Goal: Task Accomplishment & Management: Manage account settings

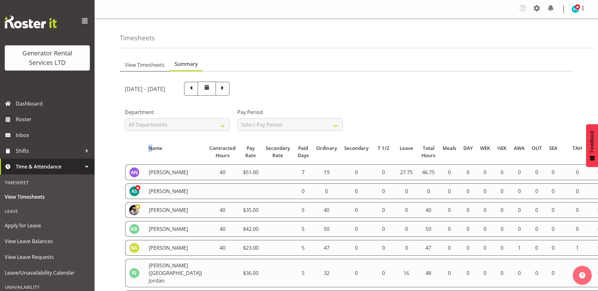
click at [143, 61] on span "View Timesheets" at bounding box center [145, 65] width 40 height 8
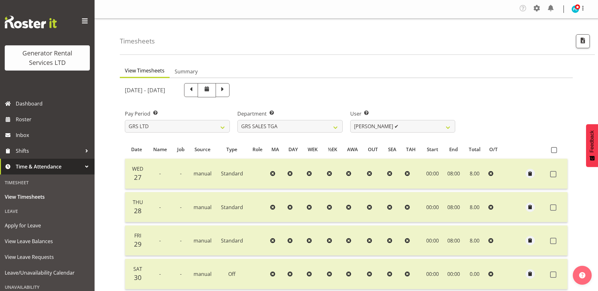
click at [150, 72] on span "View Timesheets" at bounding box center [145, 71] width 40 height 8
click at [365, 127] on select "[PERSON_NAME] ✔" at bounding box center [402, 126] width 105 height 13
click at [335, 127] on select "GRS ADMIN AKL GRS ADMIN TGA GRS ENGINEERING AKL GRS HIRE AKL GRS HIRE HST GRS H…" at bounding box center [289, 126] width 105 height 13
click at [237, 120] on select "GRS ADMIN AKL GRS ADMIN TGA GRS ENGINEERING AKL GRS HIRE AKL GRS HIRE HST GRS H…" at bounding box center [289, 126] width 105 height 13
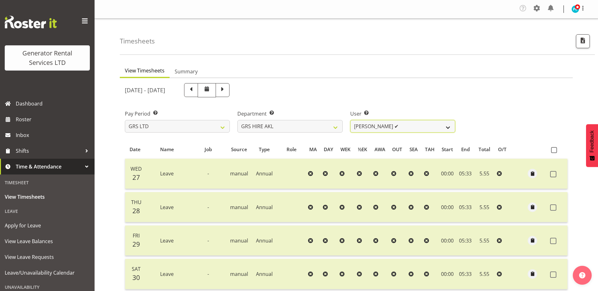
click at [441, 129] on select "[PERSON_NAME] ✔ [PERSON_NAME] ✔ [PERSON_NAME] ([GEOGRAPHIC_DATA]) [GEOGRAPHIC_D…" at bounding box center [402, 126] width 105 height 13
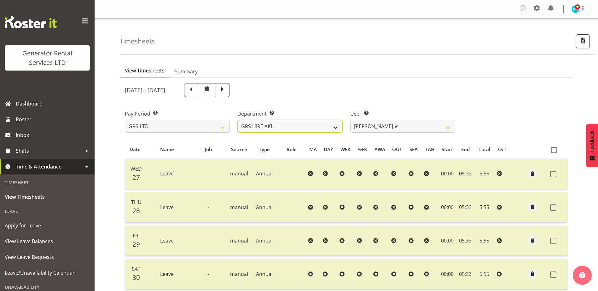
click at [319, 126] on select "GRS ADMIN AKL GRS ADMIN TGA GRS ENGINEERING AKL GRS HIRE AKL GRS HIRE HST GRS H…" at bounding box center [289, 126] width 105 height 13
click at [237, 120] on select "GRS ADMIN AKL GRS ADMIN TGA GRS ENGINEERING AKL GRS HIRE AKL GRS HIRE HST GRS H…" at bounding box center [289, 126] width 105 height 13
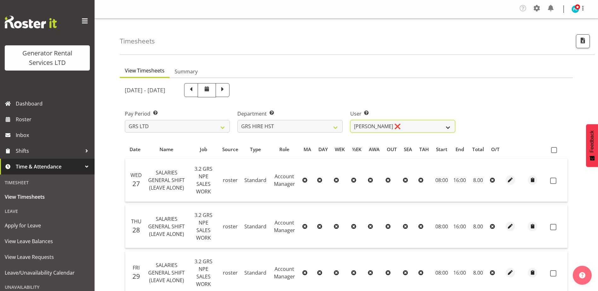
click at [393, 127] on select "[PERSON_NAME] ❌ [PERSON_NAME] ✔ [PERSON_NAME] ✔" at bounding box center [402, 126] width 105 height 13
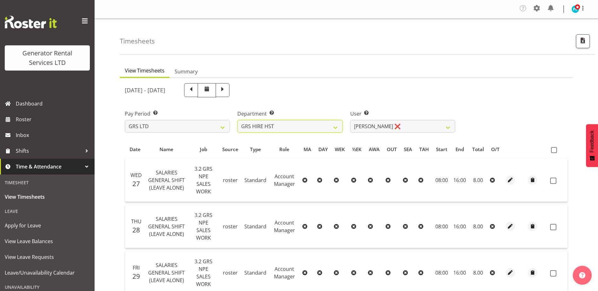
drag, startPoint x: 312, startPoint y: 129, endPoint x: 311, endPoint y: 133, distance: 4.2
click at [312, 129] on select "GRS ADMIN AKL GRS ADMIN TGA GRS ENGINEERING AKL GRS HIRE AKL GRS HIRE HST GRS H…" at bounding box center [289, 126] width 105 height 13
click at [237, 120] on select "GRS ADMIN AKL GRS ADMIN TGA GRS ENGINEERING AKL GRS HIRE AKL GRS HIRE HST GRS H…" at bounding box center [289, 126] width 105 height 13
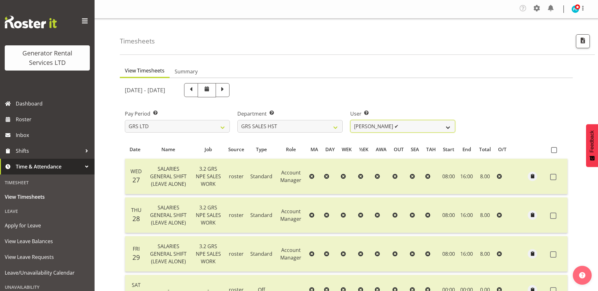
click at [370, 125] on select "[PERSON_NAME] ✔" at bounding box center [402, 126] width 105 height 13
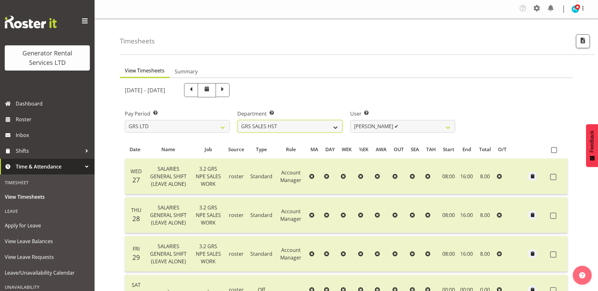
click at [323, 127] on select "GRS ADMIN AKL GRS ADMIN TGA GRS ENGINEERING AKL GRS HIRE AKL GRS HIRE HST GRS H…" at bounding box center [289, 126] width 105 height 13
click at [237, 120] on select "GRS ADMIN AKL GRS ADMIN TGA GRS ENGINEERING AKL GRS HIRE AKL GRS HIRE HST GRS H…" at bounding box center [289, 126] width 105 height 13
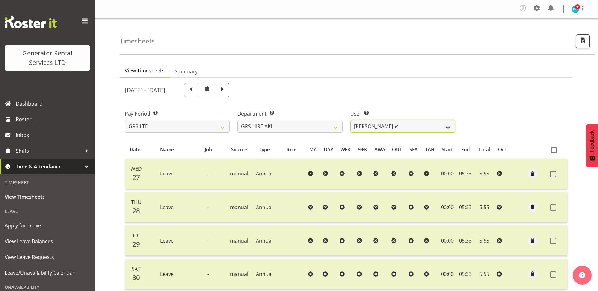
click at [395, 127] on select "[PERSON_NAME] ✔ [PERSON_NAME] ✔ [PERSON_NAME] ([GEOGRAPHIC_DATA]) [GEOGRAPHIC_D…" at bounding box center [402, 126] width 105 height 13
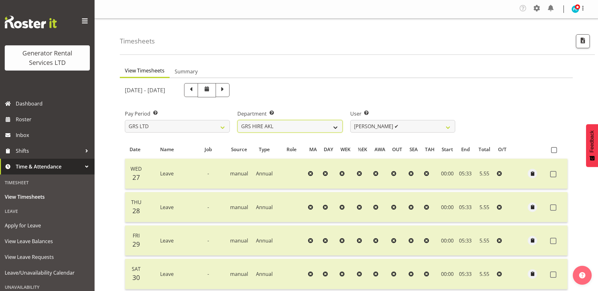
click at [280, 124] on select "GRS ADMIN AKL GRS ADMIN TGA GRS ENGINEERING AKL GRS HIRE AKL GRS HIRE HST GRS H…" at bounding box center [289, 126] width 105 height 13
click at [237, 120] on select "GRS ADMIN AKL GRS ADMIN TGA GRS ENGINEERING AKL GRS HIRE AKL GRS HIRE HST GRS H…" at bounding box center [289, 126] width 105 height 13
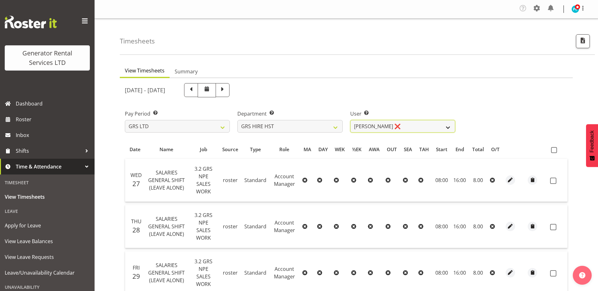
click at [415, 125] on select "[PERSON_NAME] ❌ [PERSON_NAME] ✔ [PERSON_NAME] ✔" at bounding box center [402, 126] width 105 height 13
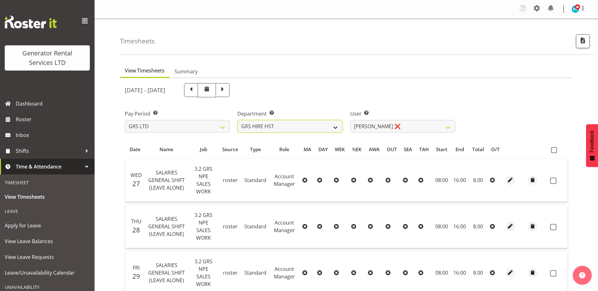
click at [333, 124] on select "GRS ADMIN AKL GRS ADMIN TGA GRS ENGINEERING AKL GRS HIRE AKL GRS HIRE HST GRS H…" at bounding box center [289, 126] width 105 height 13
select select "21"
click at [237, 120] on select "GRS ADMIN AKL GRS ADMIN TGA GRS ENGINEERING AKL GRS HIRE AKL GRS HIRE HST GRS H…" at bounding box center [289, 126] width 105 height 13
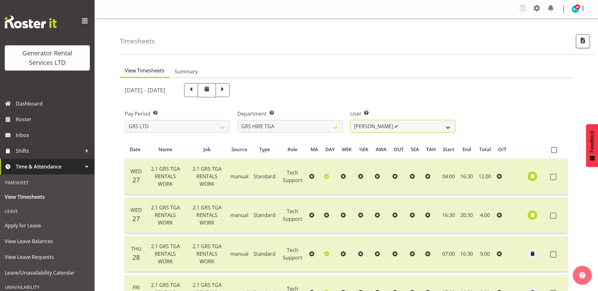
click at [406, 127] on select "[PERSON_NAME] ✔ [PERSON_NAME] ✔ [PERSON_NAME] ✔ [PERSON_NAME] ✔ [PERSON_NAME] ✔" at bounding box center [402, 126] width 105 height 13
select select "5206"
click at [350, 120] on select "[PERSON_NAME] ✔ [PERSON_NAME] ✔ [PERSON_NAME] ✔ [PERSON_NAME] ✔ [PERSON_NAME] ✔" at bounding box center [402, 126] width 105 height 13
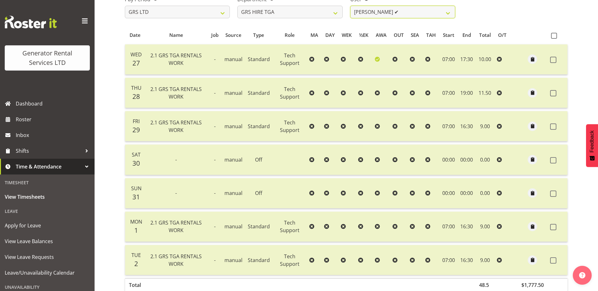
scroll to position [60, 0]
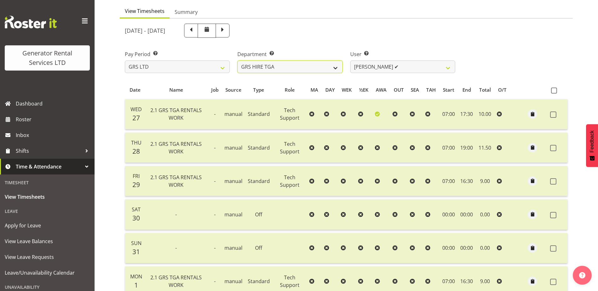
drag, startPoint x: 314, startPoint y: 63, endPoint x: 315, endPoint y: 66, distance: 3.3
click at [314, 63] on select "GRS ADMIN AKL GRS ADMIN TGA GRS ENGINEERING AKL GRS HIRE AKL GRS HIRE HST GRS H…" at bounding box center [289, 67] width 105 height 13
select select "20"
click at [237, 61] on select "GRS ADMIN AKL GRS ADMIN TGA GRS ENGINEERING AKL GRS HIRE AKL GRS HIRE HST GRS H…" at bounding box center [289, 67] width 105 height 13
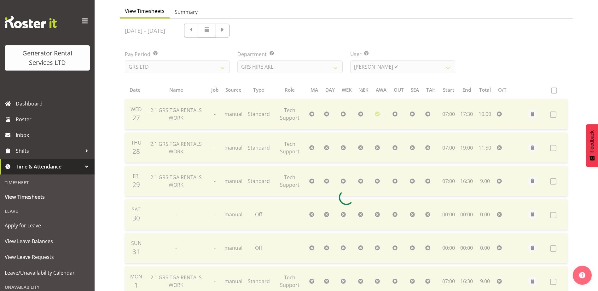
click at [426, 66] on div at bounding box center [346, 198] width 453 height 358
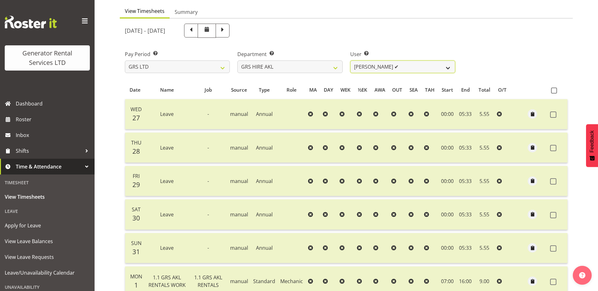
click at [426, 66] on select "[PERSON_NAME] ✔ [PERSON_NAME] ✔ [PERSON_NAME] ([GEOGRAPHIC_DATA]) [GEOGRAPHIC_D…" at bounding box center [402, 67] width 105 height 13
click at [350, 61] on select "[PERSON_NAME] ✔ [PERSON_NAME] ✔ [PERSON_NAME] ([GEOGRAPHIC_DATA]) [GEOGRAPHIC_D…" at bounding box center [402, 67] width 105 height 13
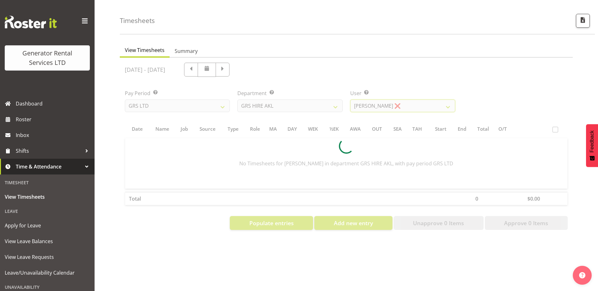
scroll to position [25, 0]
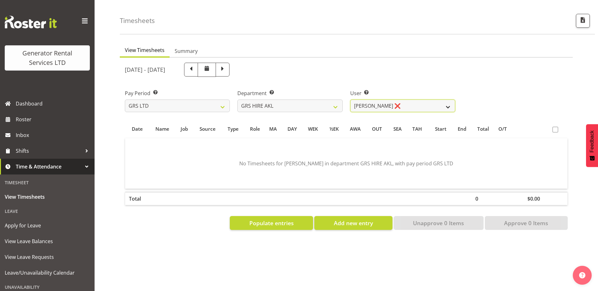
click at [393, 100] on select "[PERSON_NAME] ✔ [PERSON_NAME] ✔ [PERSON_NAME] ([GEOGRAPHIC_DATA]) [GEOGRAPHIC_D…" at bounding box center [402, 106] width 105 height 13
select select "1336"
click at [350, 100] on select "[PERSON_NAME] ✔ [PERSON_NAME] ✔ [PERSON_NAME] ([GEOGRAPHIC_DATA]) [GEOGRAPHIC_D…" at bounding box center [402, 106] width 105 height 13
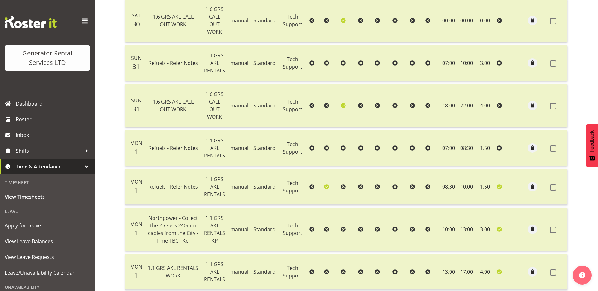
scroll to position [759, 0]
